Goal: Task Accomplishment & Management: Complete application form

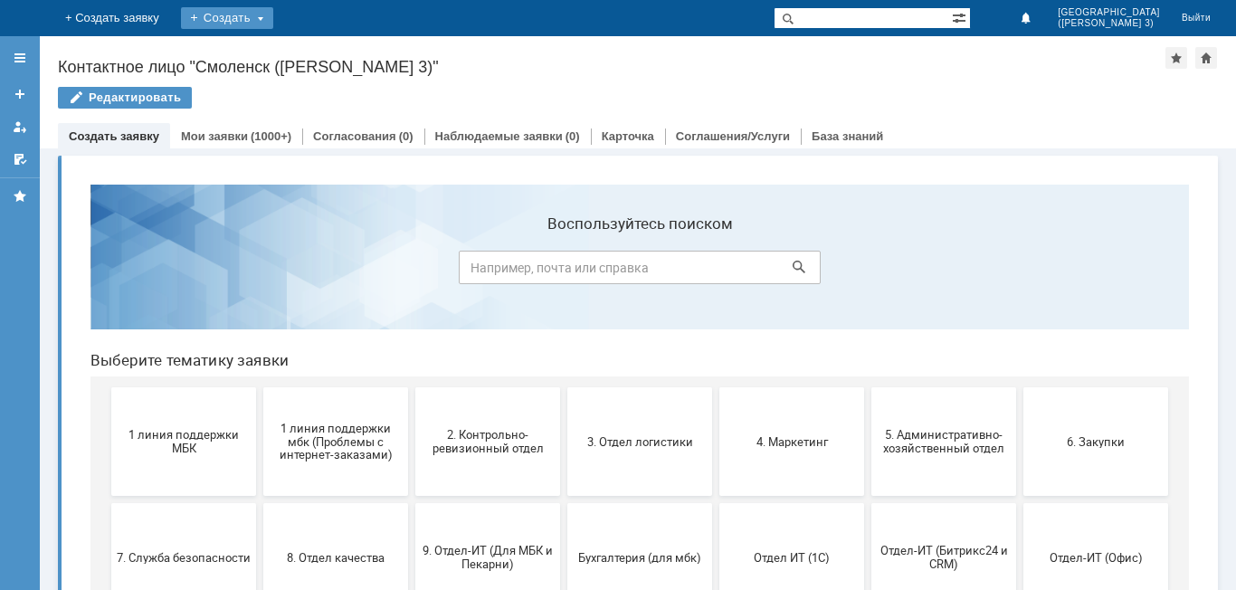
click at [273, 17] on div "Создать" at bounding box center [227, 18] width 92 height 22
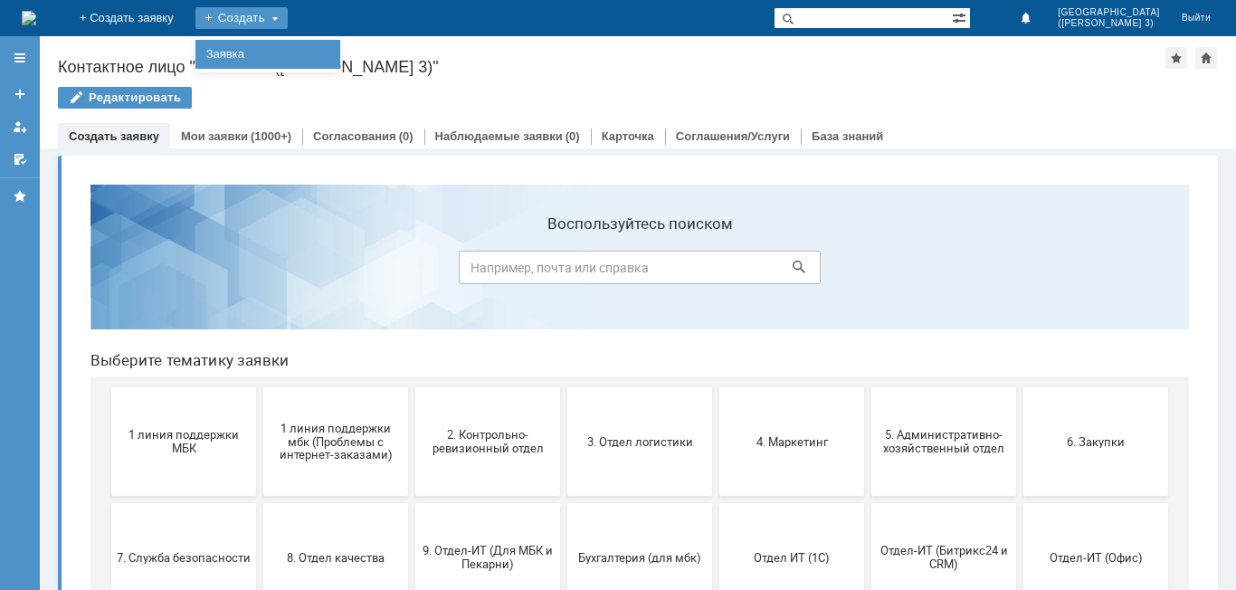
click at [337, 57] on link "Заявка" at bounding box center [267, 54] width 137 height 22
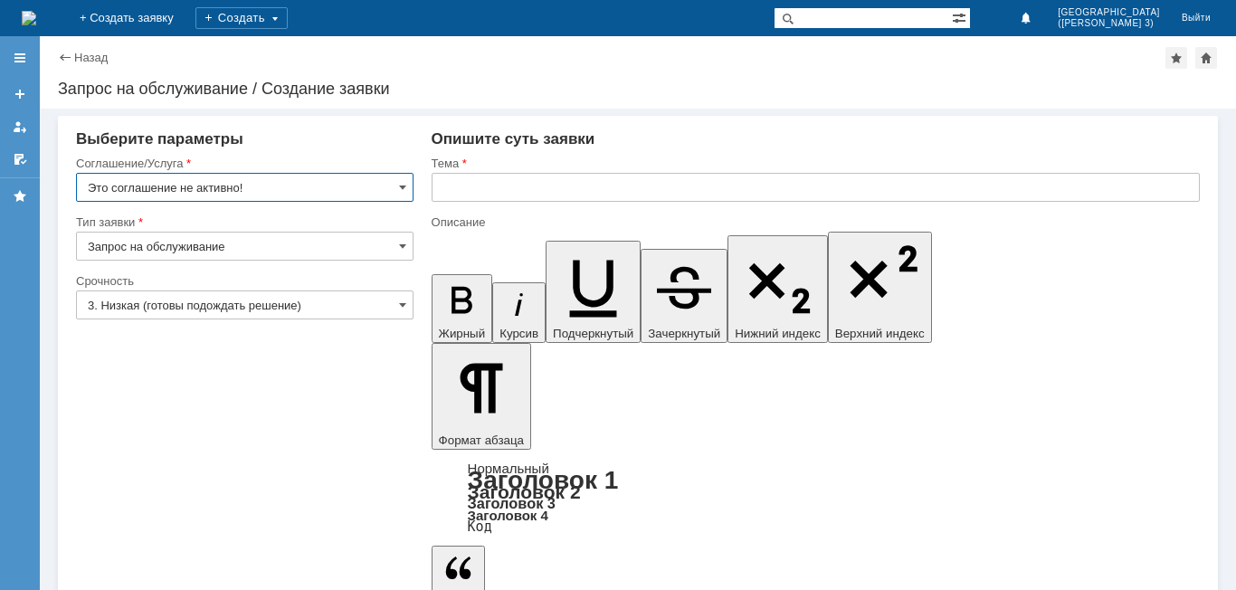
click at [318, 194] on input "Это соглашение не активно!" at bounding box center [244, 187] width 337 height 29
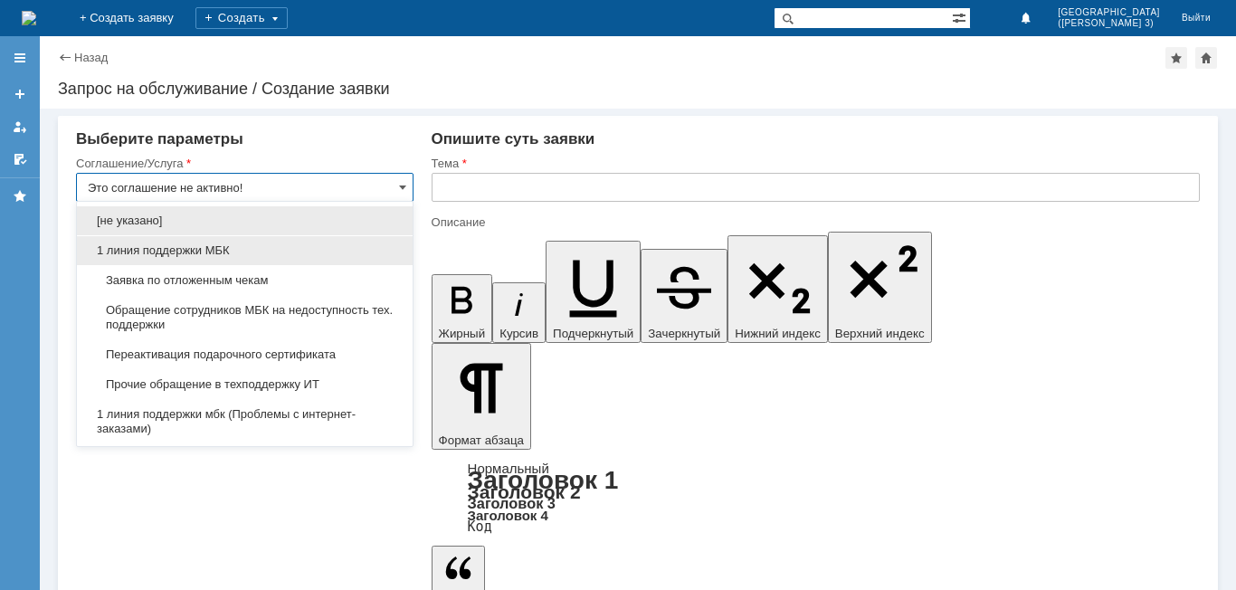
click at [311, 251] on span "1 линия поддержки МБК" at bounding box center [245, 250] width 314 height 14
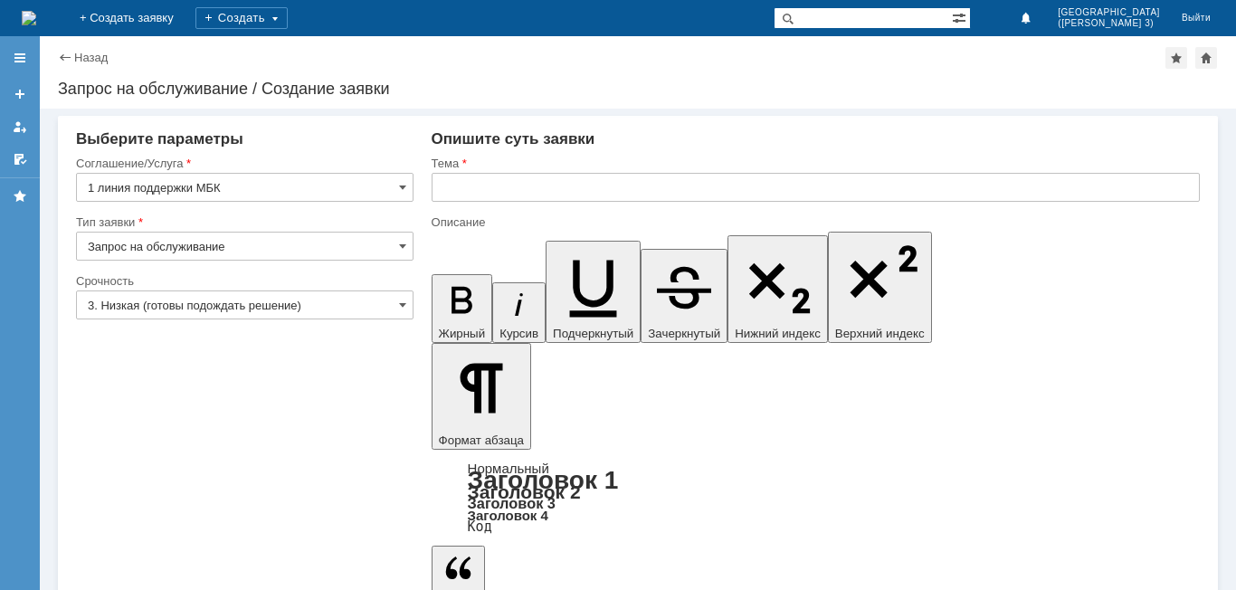
type input "1 линия поддержки МБК"
click at [308, 245] on input "Запрос на обслуживание" at bounding box center [244, 246] width 337 height 29
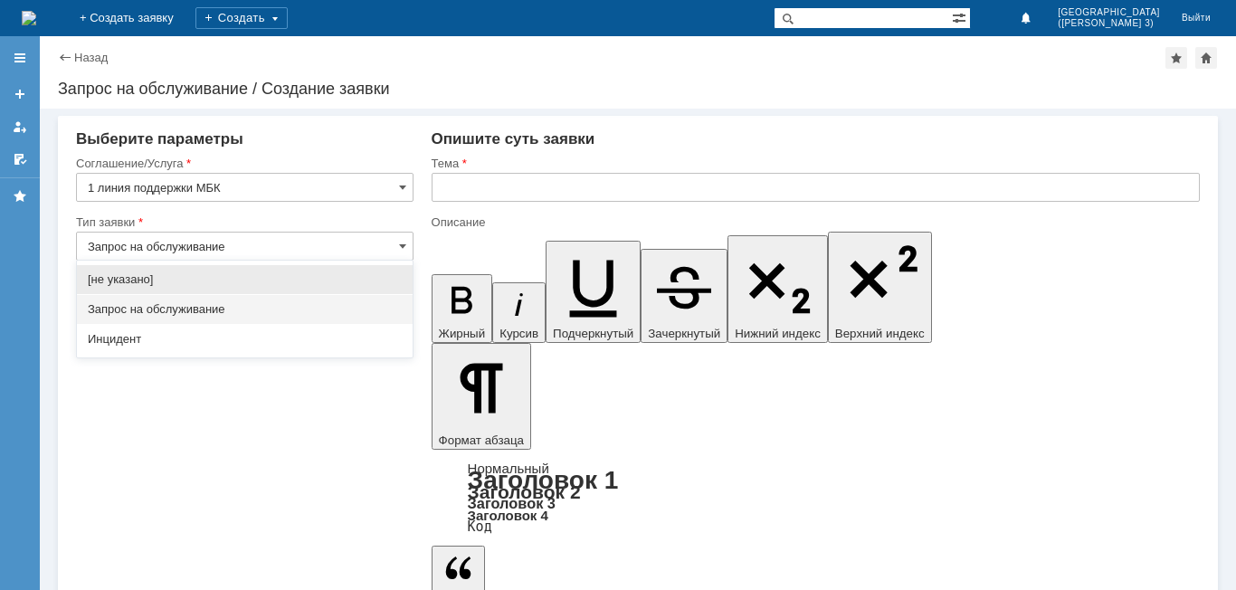
click at [303, 248] on input "Запрос на обслуживание" at bounding box center [244, 246] width 337 height 29
click at [398, 138] on div "Выберите параметры" at bounding box center [244, 139] width 337 height 18
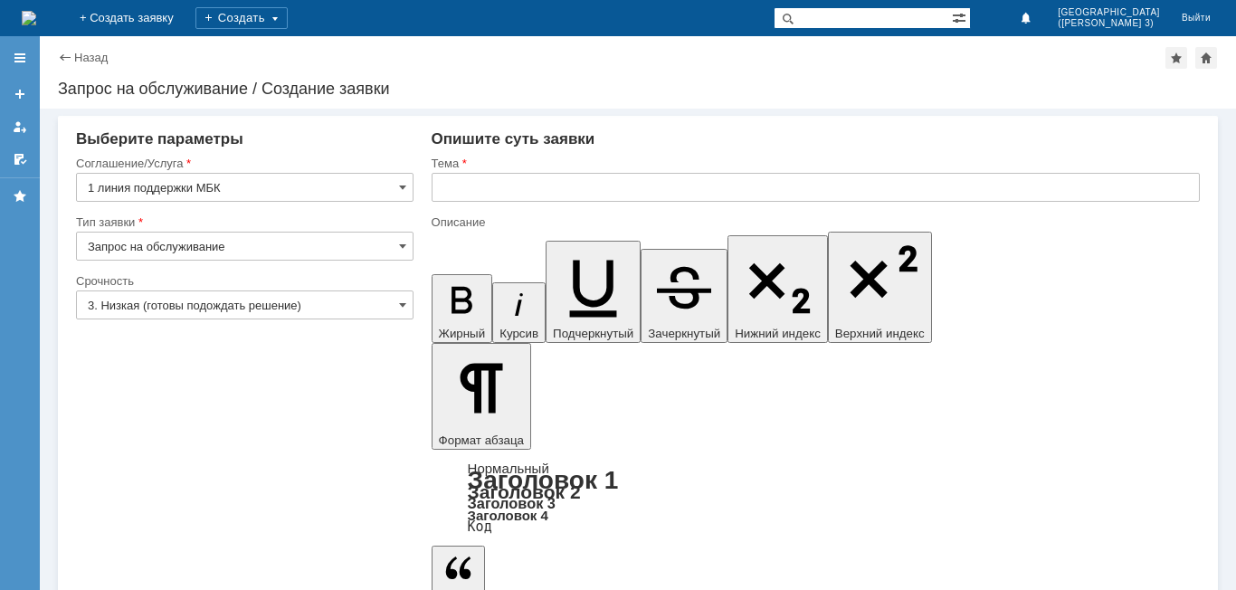
type input "Запрос на обслуживание"
click at [256, 192] on input "1 линия поддержки МБК" at bounding box center [244, 187] width 337 height 29
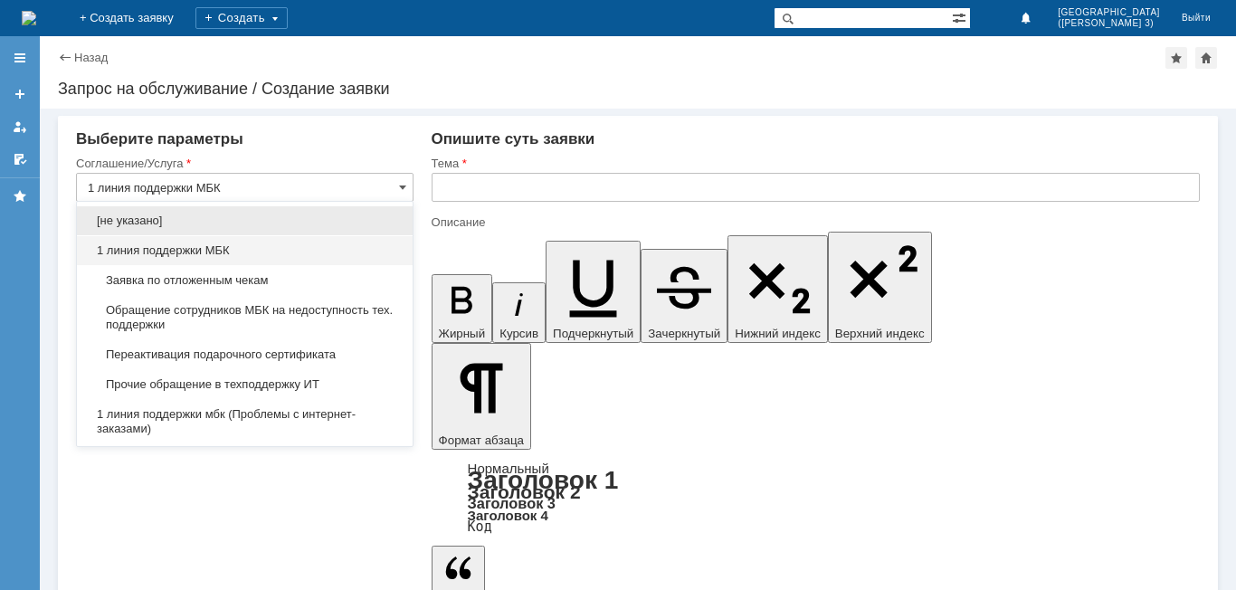
click at [271, 246] on span "1 линия поддержки МБК" at bounding box center [245, 250] width 314 height 14
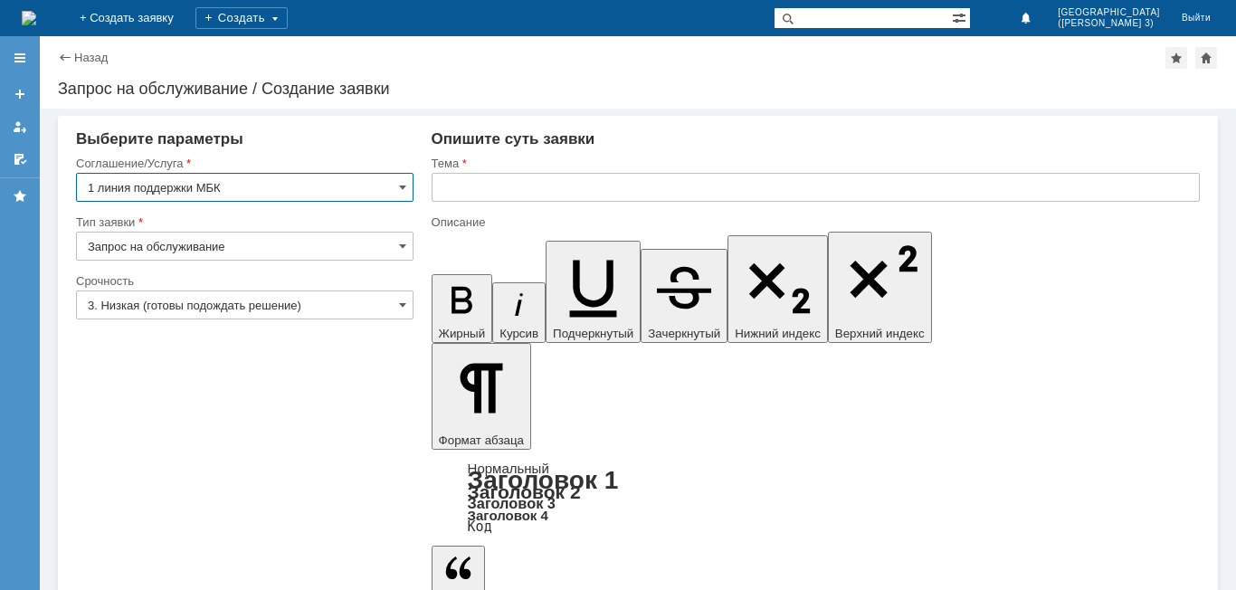
click at [267, 194] on input "1 линия поддержки МБК" at bounding box center [244, 187] width 337 height 29
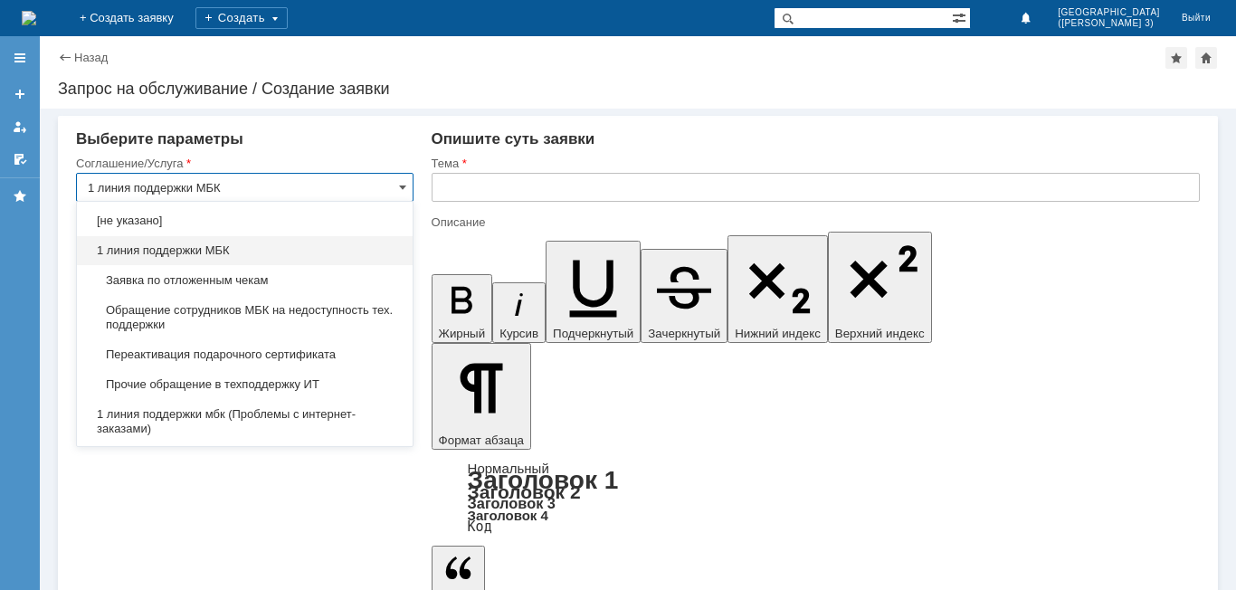
click at [257, 251] on span "1 линия поддержки МБК" at bounding box center [245, 250] width 314 height 14
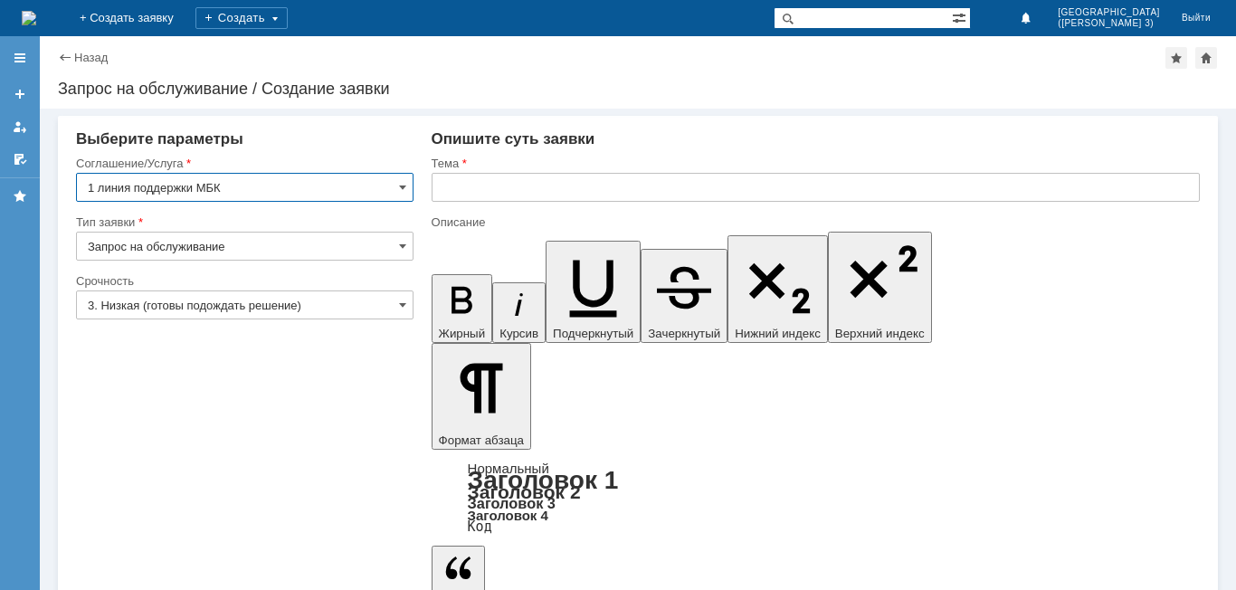
type input "1 линия поддержки МБК"
click at [328, 197] on input "1 линия поддержки МБК" at bounding box center [244, 187] width 337 height 29
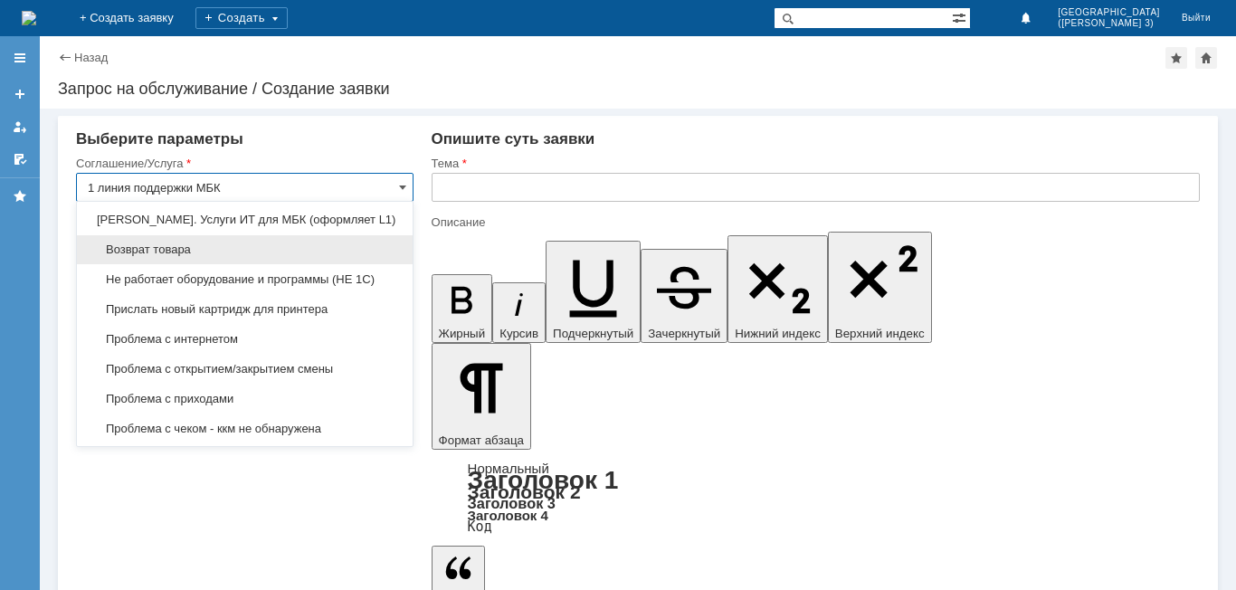
scroll to position [4353, 0]
